Goal: Task Accomplishment & Management: Complete application form

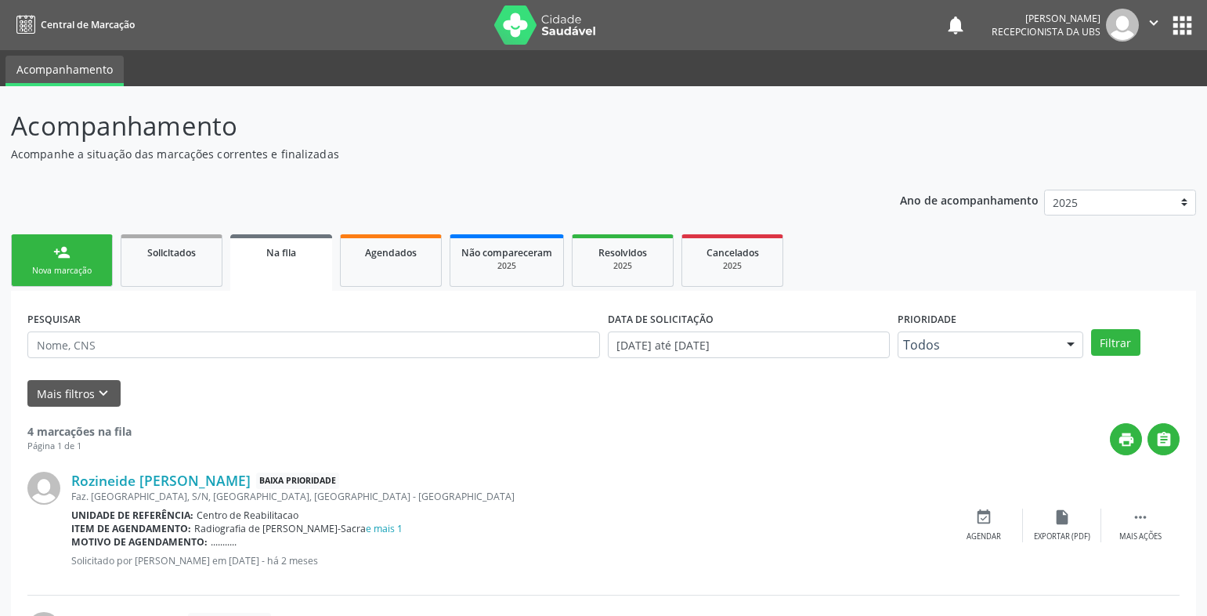
click at [70, 276] on div "Nova marcação" at bounding box center [62, 271] width 78 height 12
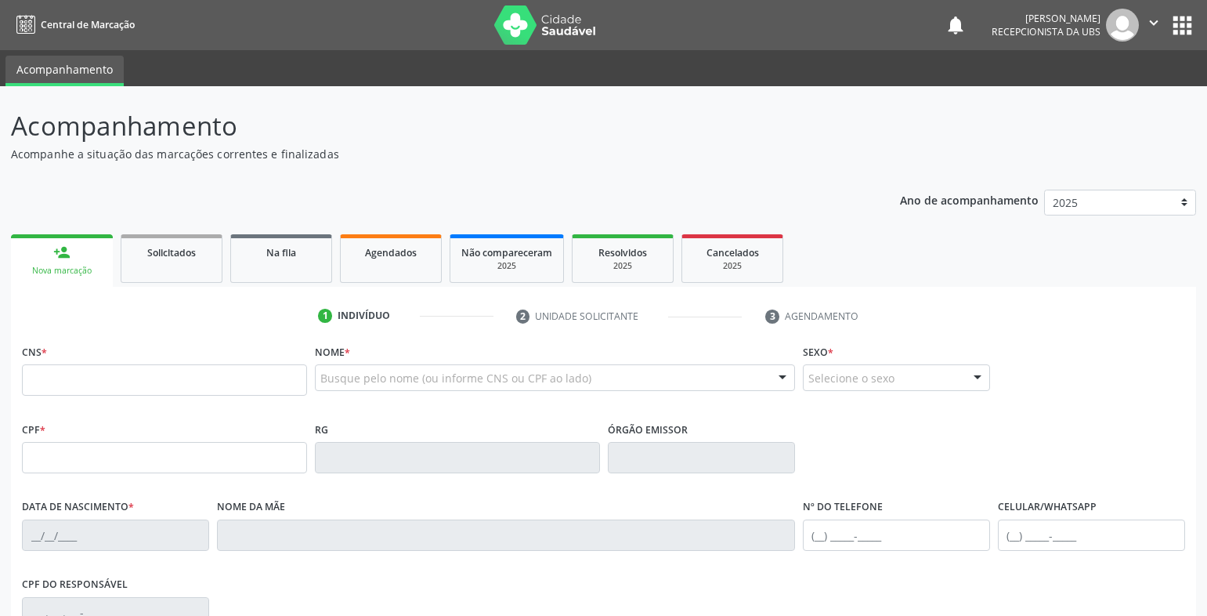
drag, startPoint x: 79, startPoint y: 409, endPoint x: 94, endPoint y: 390, distance: 24.0
click at [93, 394] on div "CNS *" at bounding box center [164, 379] width 293 height 78
click at [94, 388] on input "text" at bounding box center [164, 379] width 285 height 31
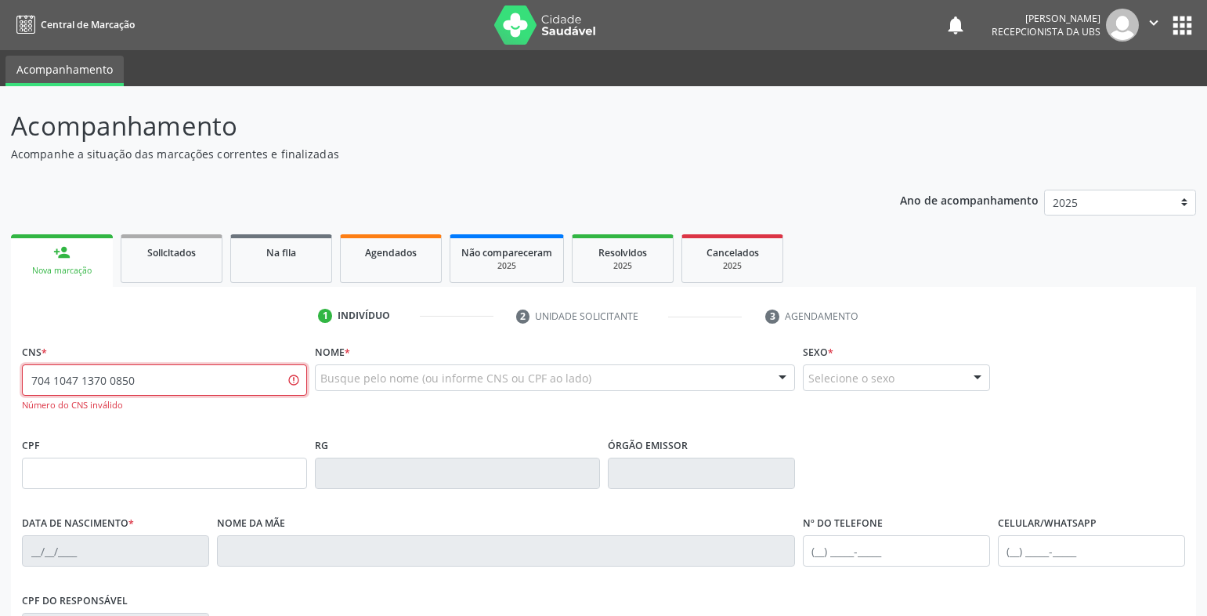
drag, startPoint x: 155, startPoint y: 390, endPoint x: -71, endPoint y: 381, distance: 226.5
click at [0, 381] on html "Central de Marcação notifications [PERSON_NAME] Recepcionista da UBS  Configur…" at bounding box center [603, 308] width 1207 height 616
type input "704 1047 1370 0580"
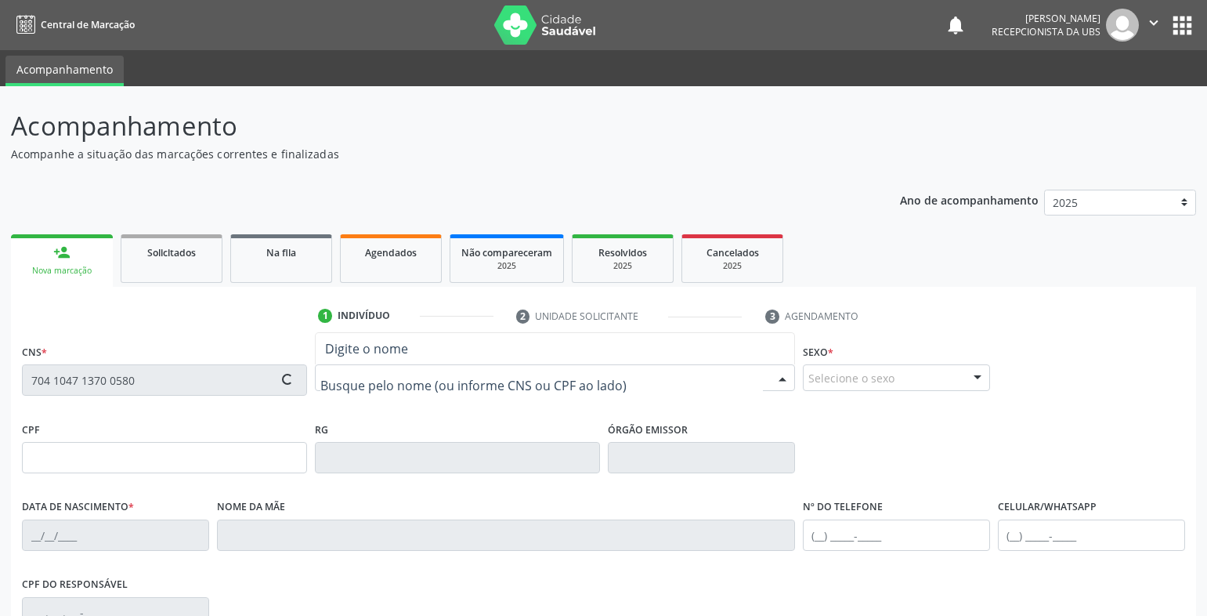
type input "062.428.344-56"
type input "[DATE]"
type input "[PERSON_NAME]"
type input "[PHONE_NUMBER]"
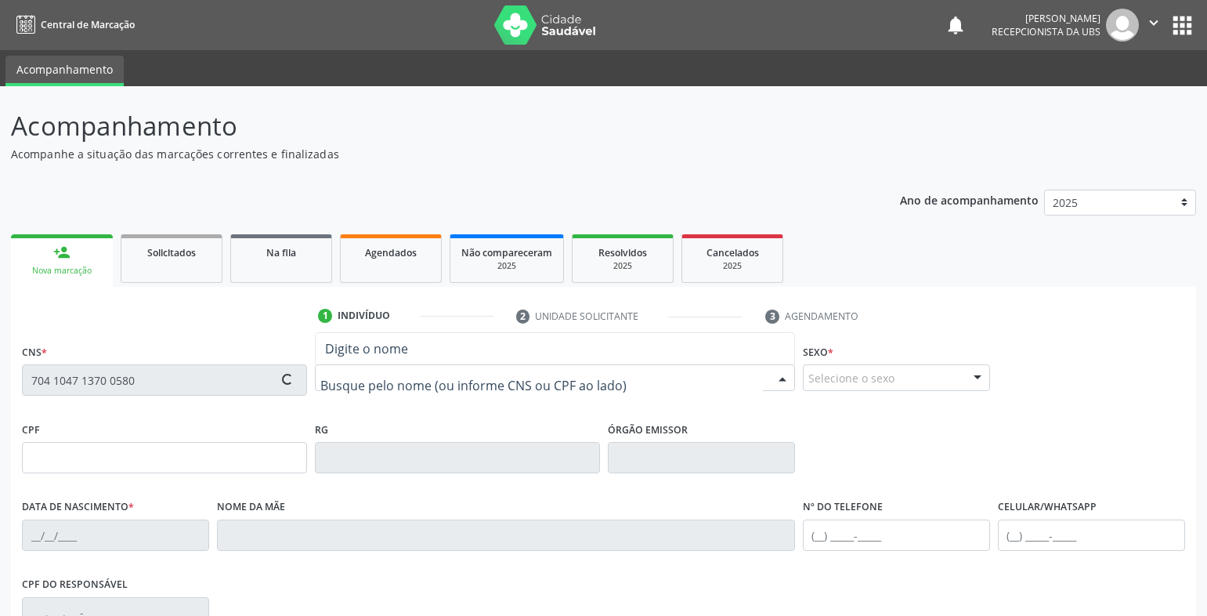
type input "444"
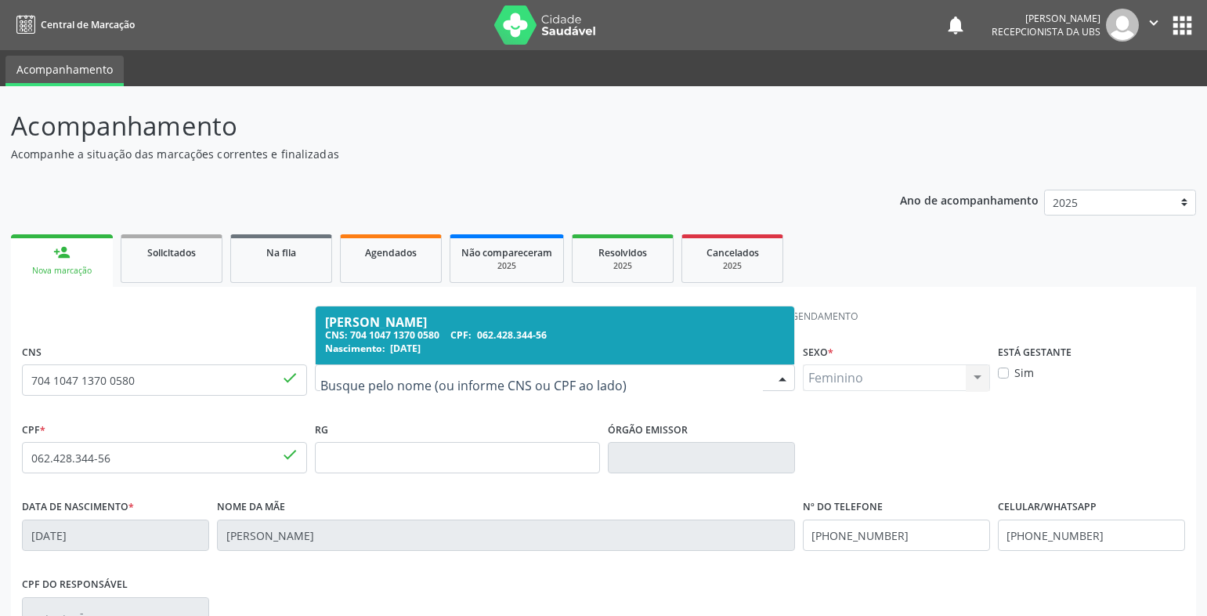
click at [421, 352] on span "[DATE]" at bounding box center [405, 347] width 31 height 13
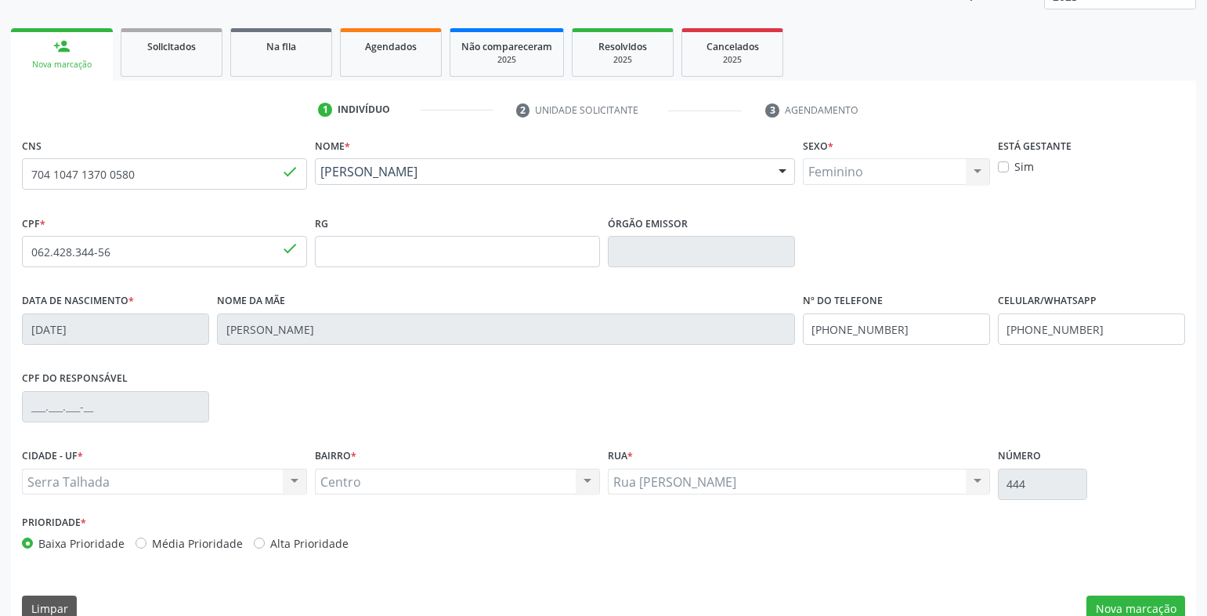
scroll to position [233, 0]
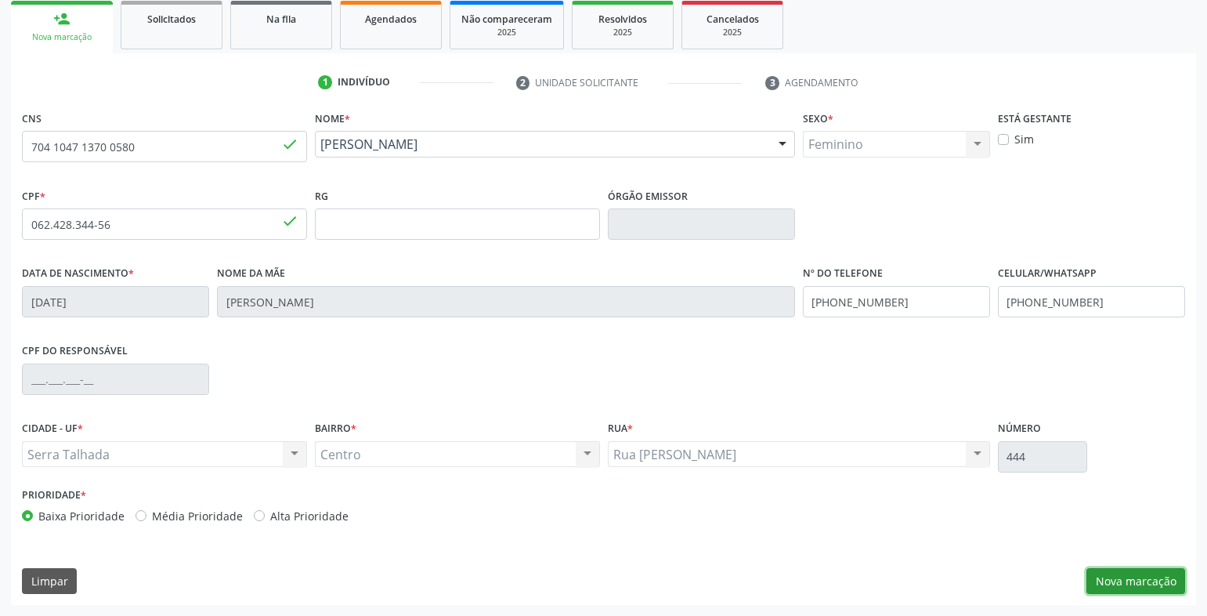
click at [1166, 572] on button "Nova marcação" at bounding box center [1135, 581] width 99 height 27
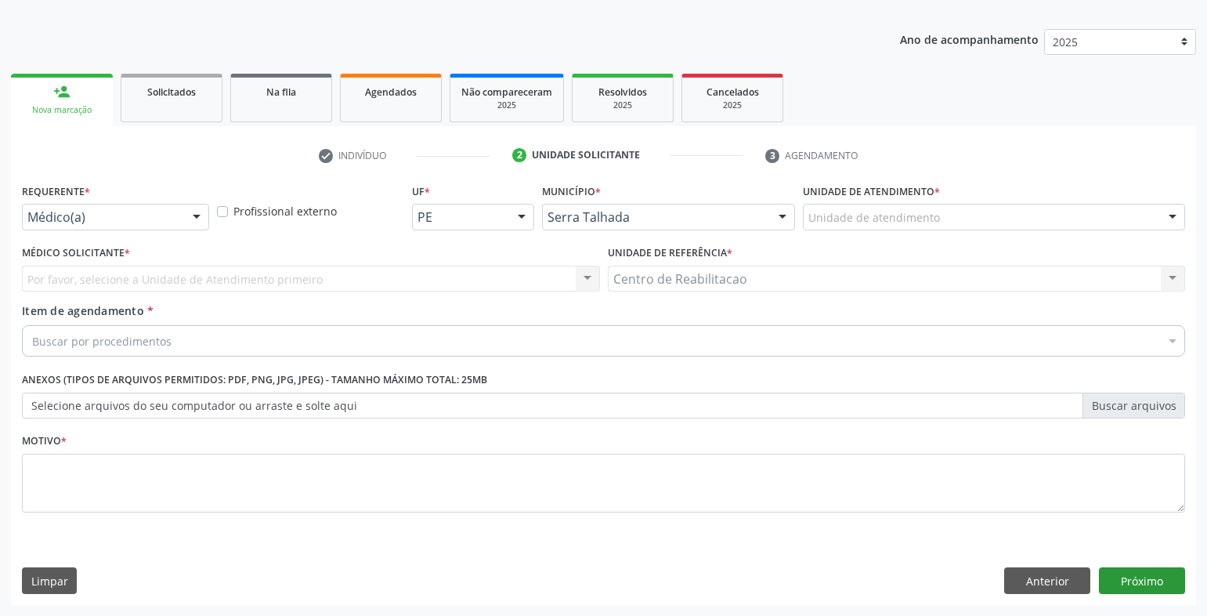
scroll to position [161, 0]
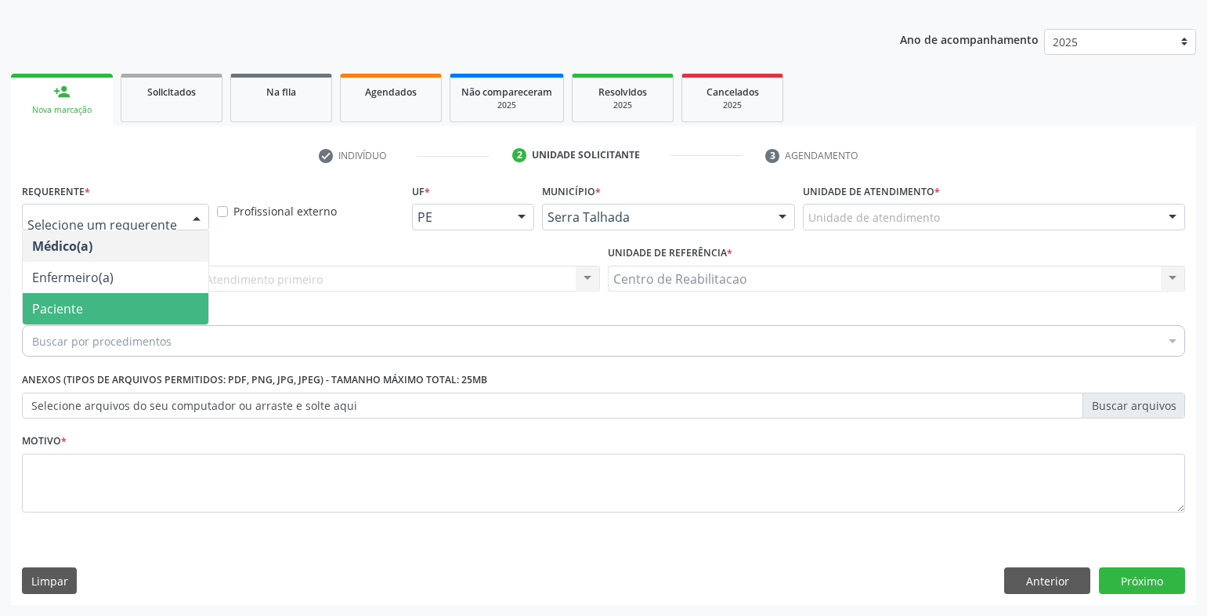
click at [96, 299] on span "Paciente" at bounding box center [116, 308] width 186 height 31
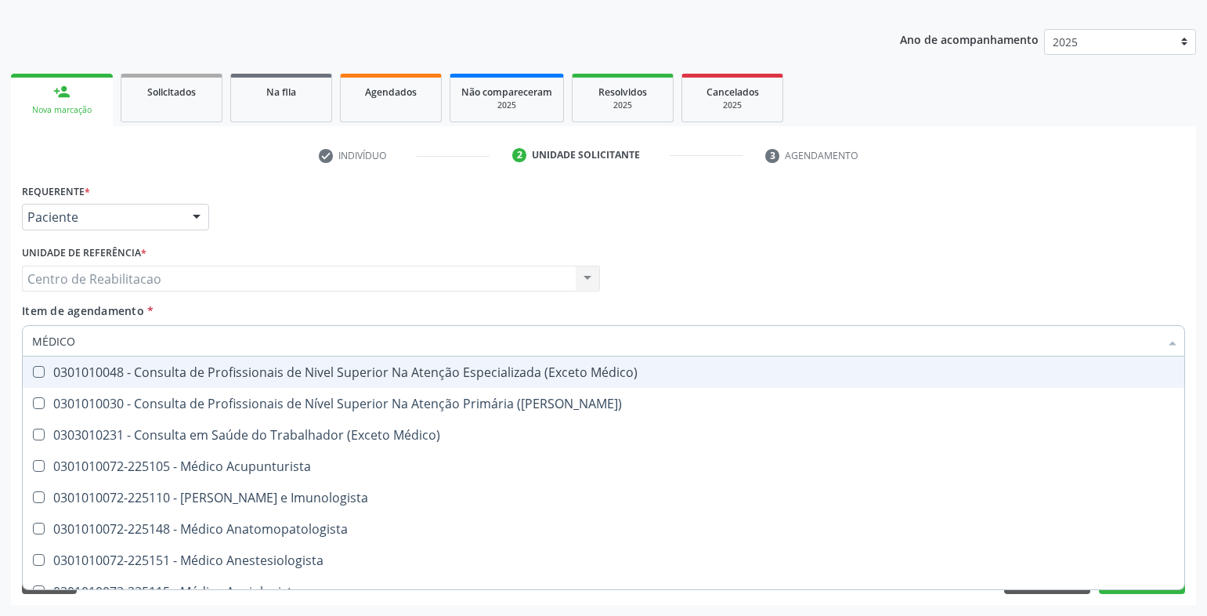
type input "MÉDICO O"
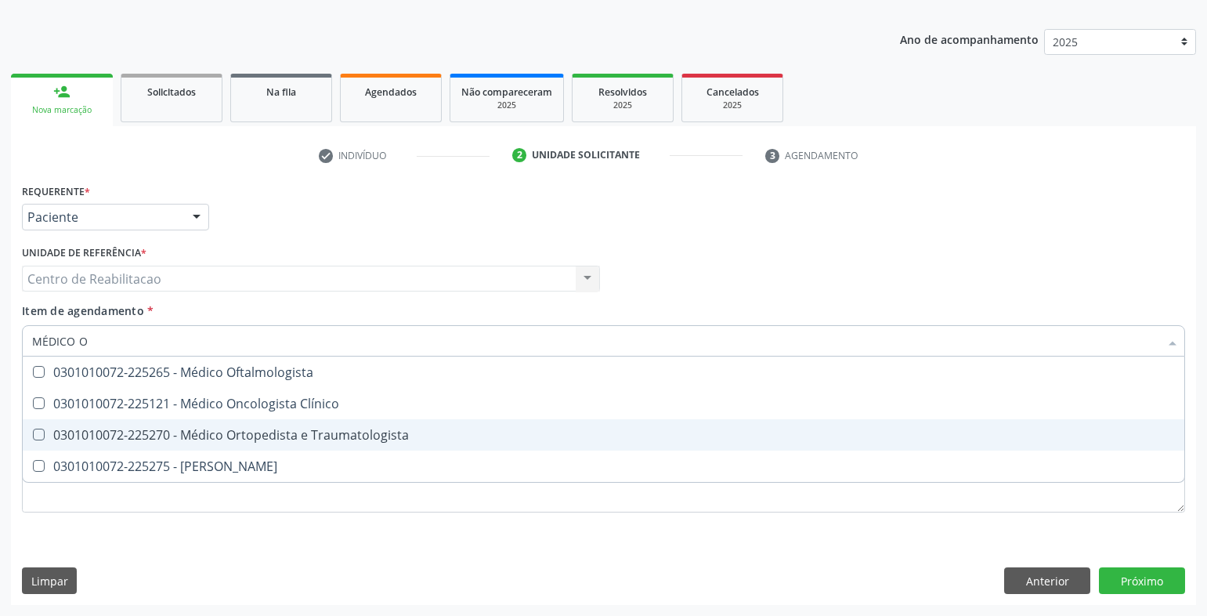
click at [40, 434] on Traumatologista at bounding box center [39, 434] width 12 height 12
click at [33, 434] on Traumatologista "checkbox" at bounding box center [28, 434] width 10 height 10
checkbox Traumatologista "true"
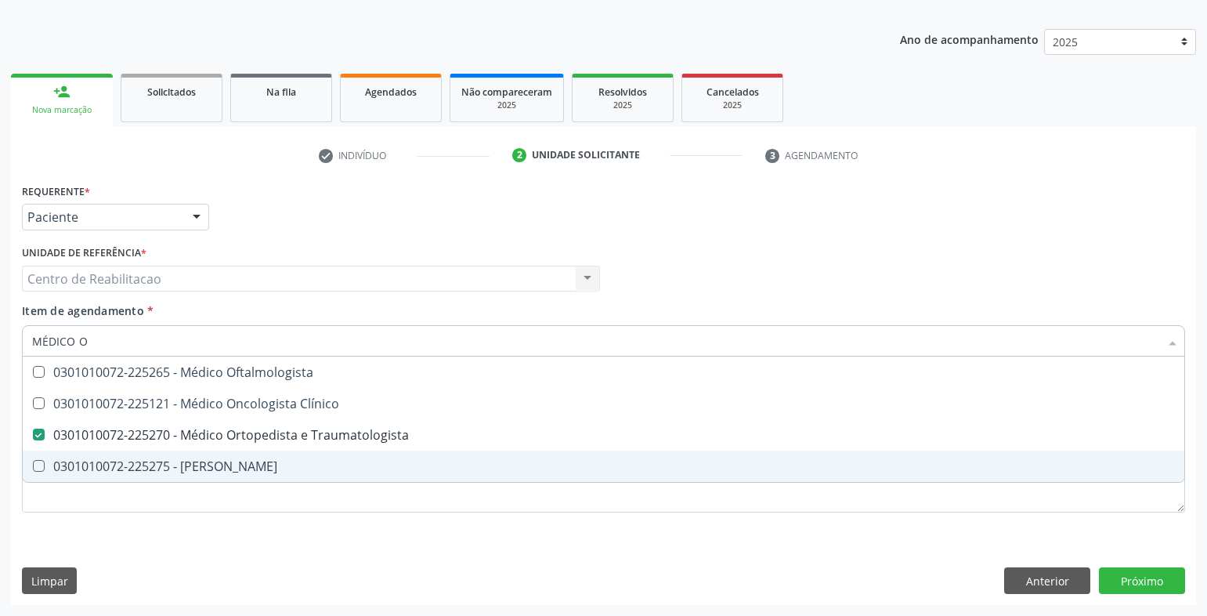
click at [724, 536] on div "Requerente * Paciente Médico(a) Enfermeiro(a) Paciente Nenhum resultado encontr…" at bounding box center [603, 391] width 1185 height 425
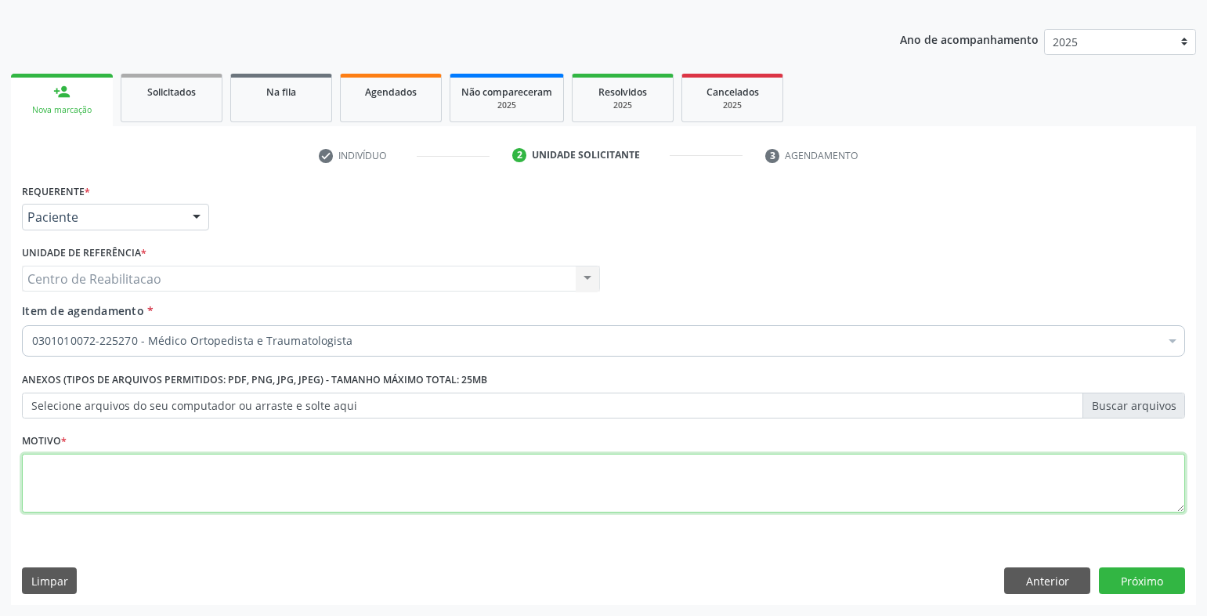
click at [147, 488] on textarea at bounding box center [603, 483] width 1163 height 60
type textarea "00"
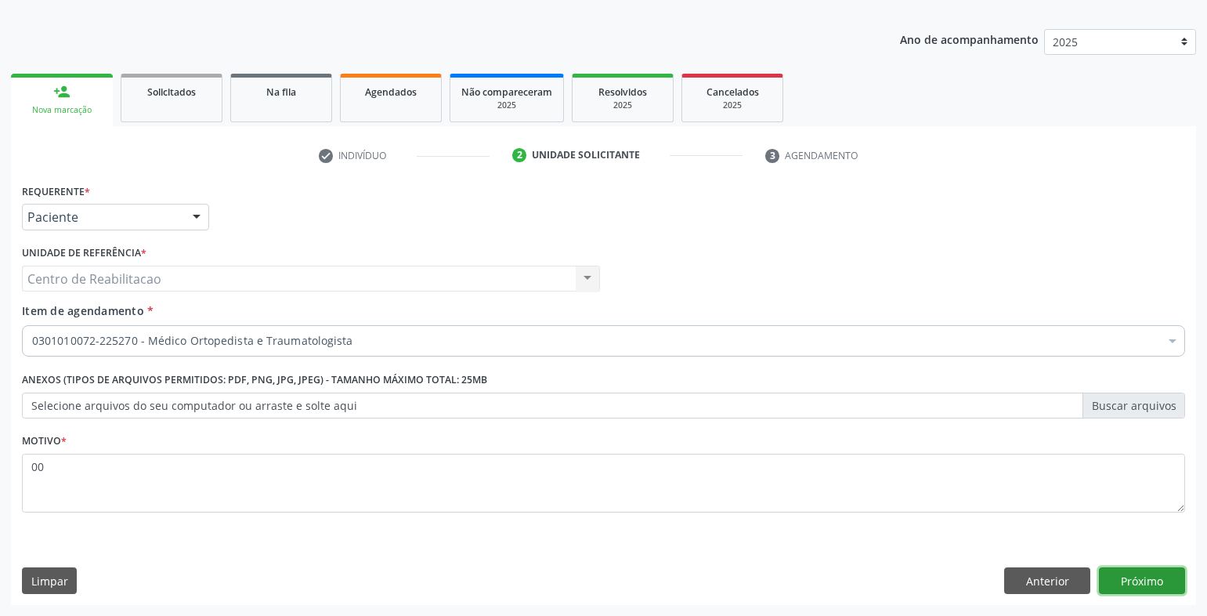
click at [1168, 581] on button "Próximo" at bounding box center [1142, 580] width 86 height 27
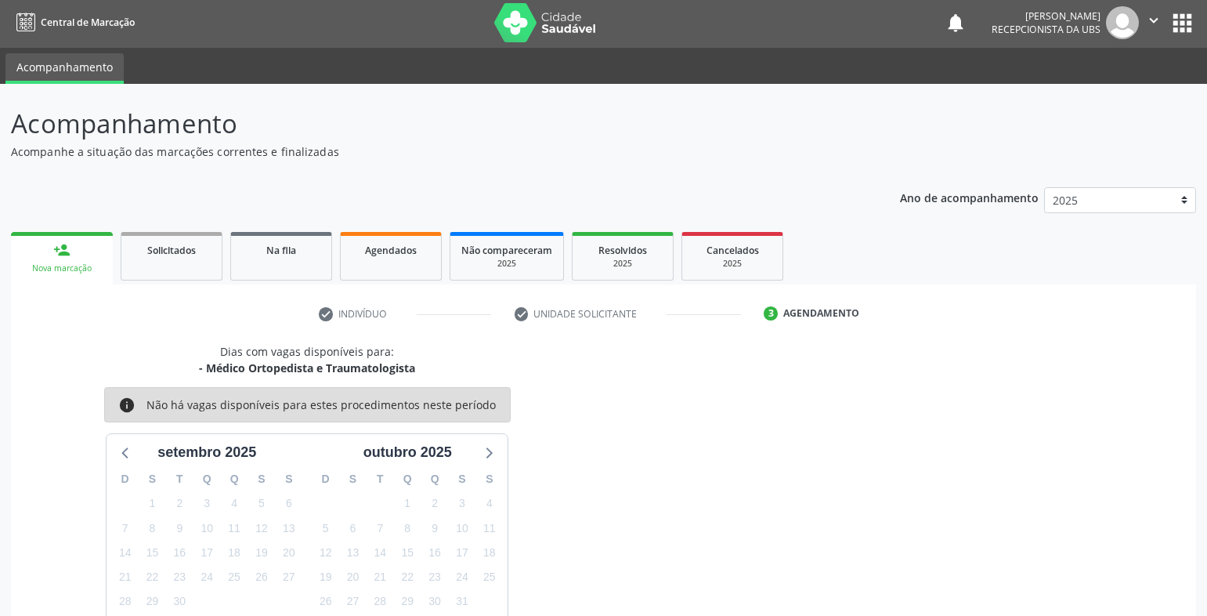
scroll to position [0, 0]
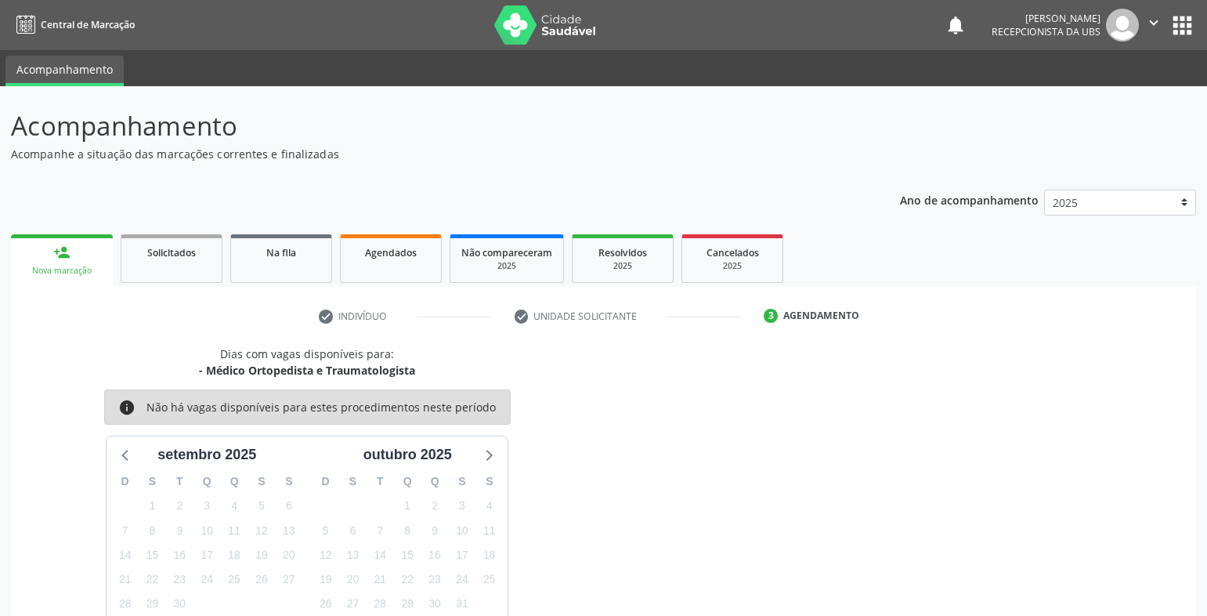
click at [1150, 25] on icon "" at bounding box center [1153, 22] width 17 height 17
drag, startPoint x: 1090, startPoint y: 90, endPoint x: 1098, endPoint y: 78, distance: 14.8
click at [1090, 89] on link "Sair" at bounding box center [1114, 96] width 108 height 22
